Goal: Navigation & Orientation: Find specific page/section

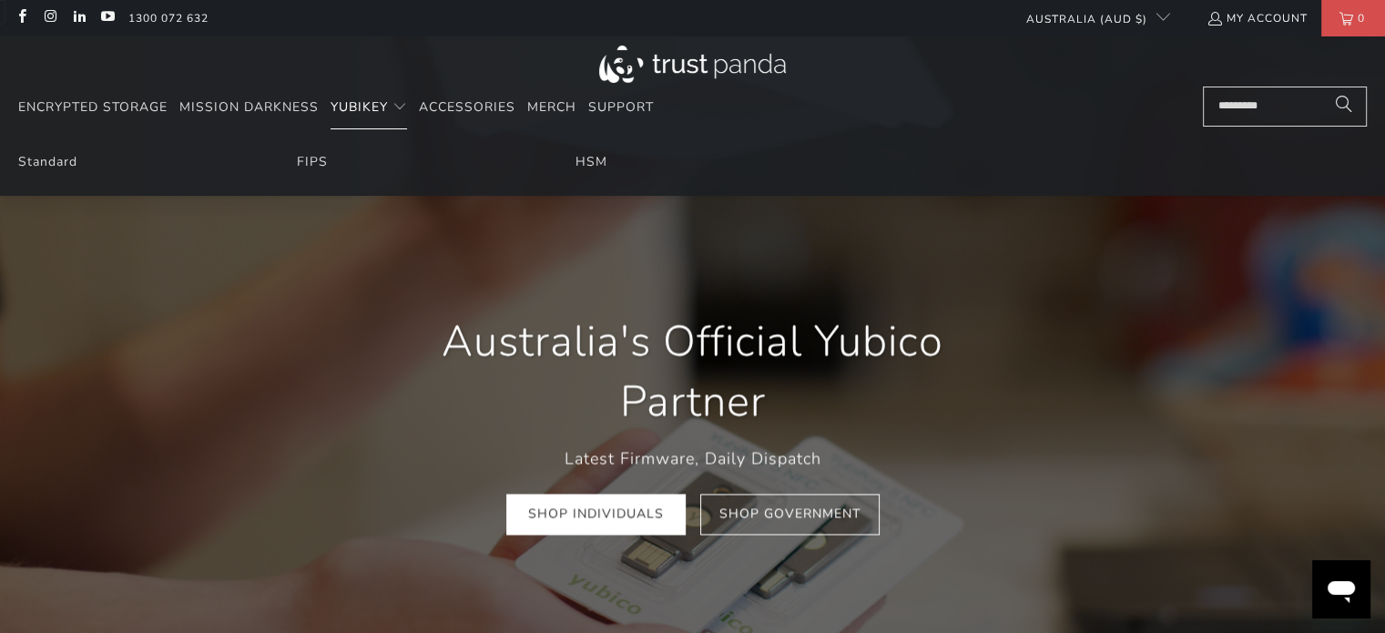
click at [353, 108] on span "YubiKey" at bounding box center [359, 106] width 57 height 17
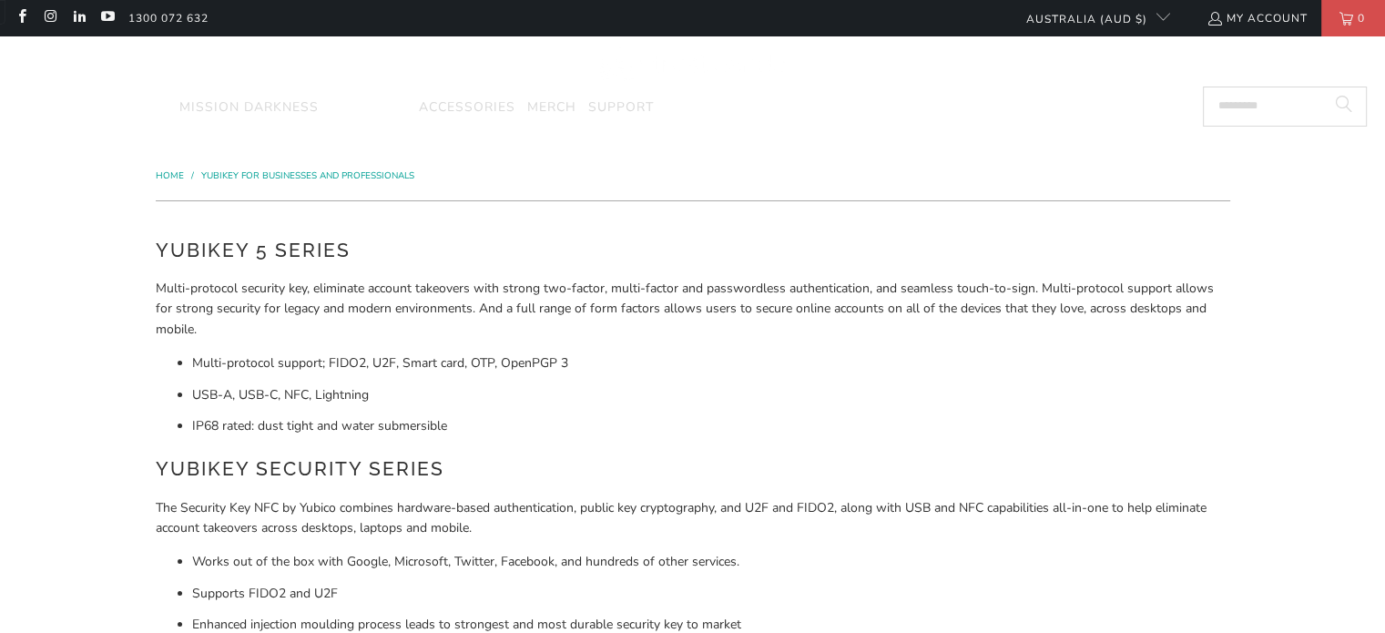
click at [74, 107] on span "Encrypted Storage" at bounding box center [92, 106] width 149 height 17
